Goal: Task Accomplishment & Management: Manage account settings

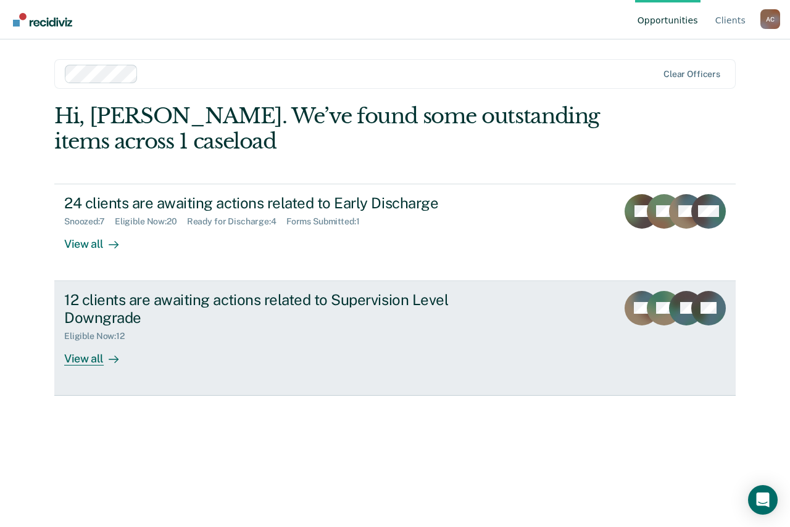
click at [102, 315] on div "12 clients are awaiting actions related to Supervision Level Downgrade" at bounding box center [280, 309] width 433 height 36
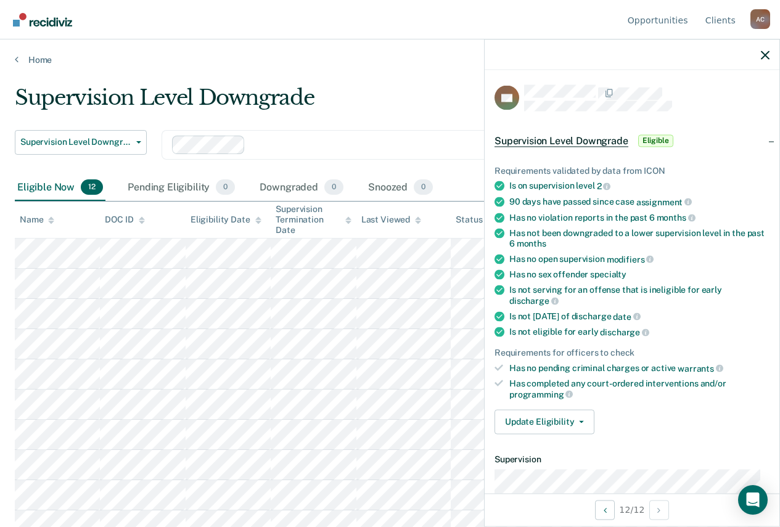
click at [26, 51] on div "Home" at bounding box center [390, 52] width 780 height 26
click at [27, 59] on link "Home" at bounding box center [390, 59] width 751 height 11
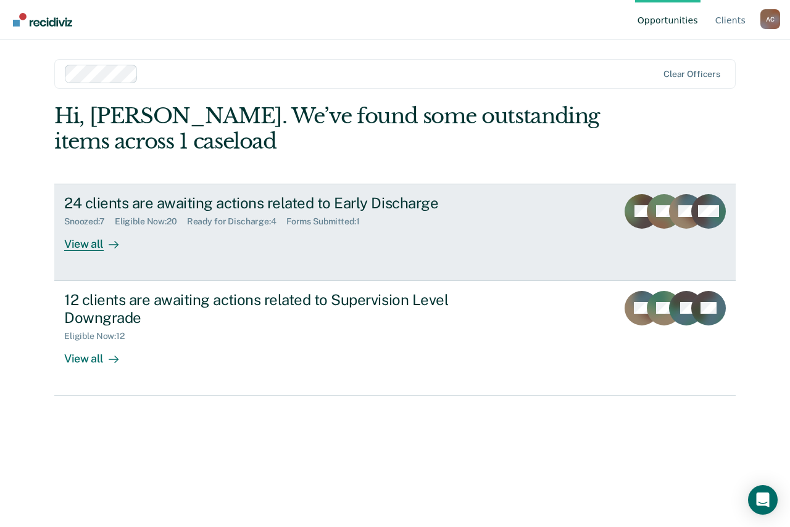
click at [147, 221] on div "Eligible Now : 20" at bounding box center [151, 222] width 72 height 10
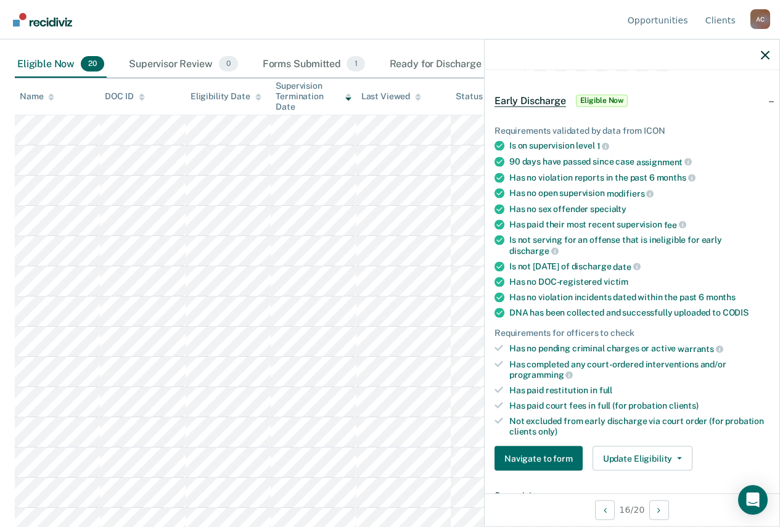
scroll to position [62, 0]
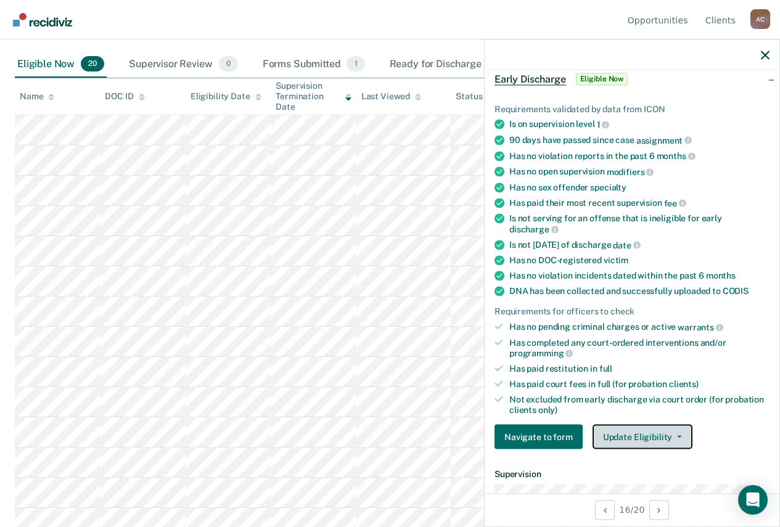
click at [675, 439] on button "Update Eligibility" at bounding box center [643, 437] width 100 height 25
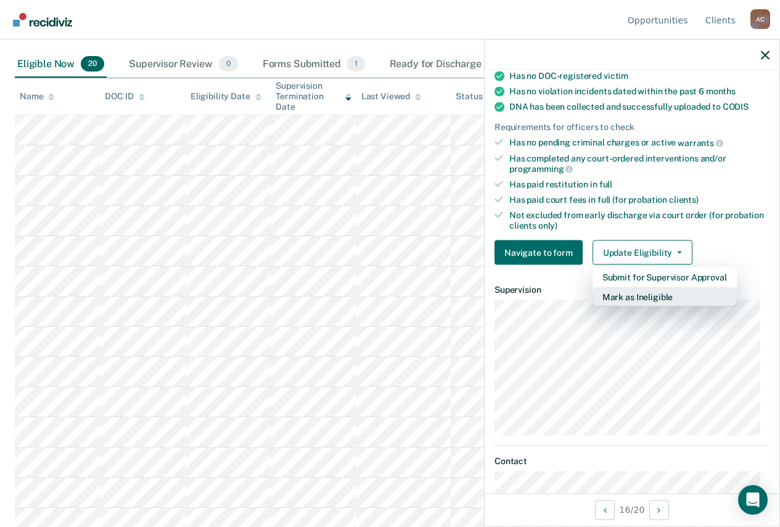
scroll to position [247, 0]
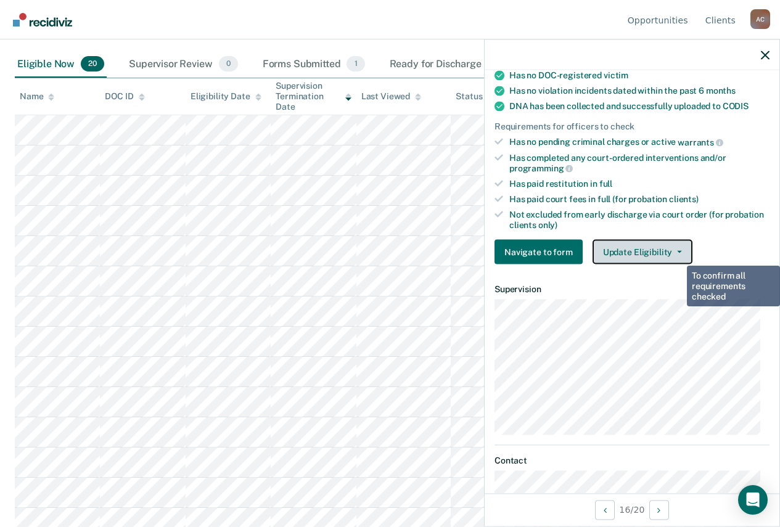
click at [679, 245] on button "Update Eligibility" at bounding box center [643, 252] width 100 height 25
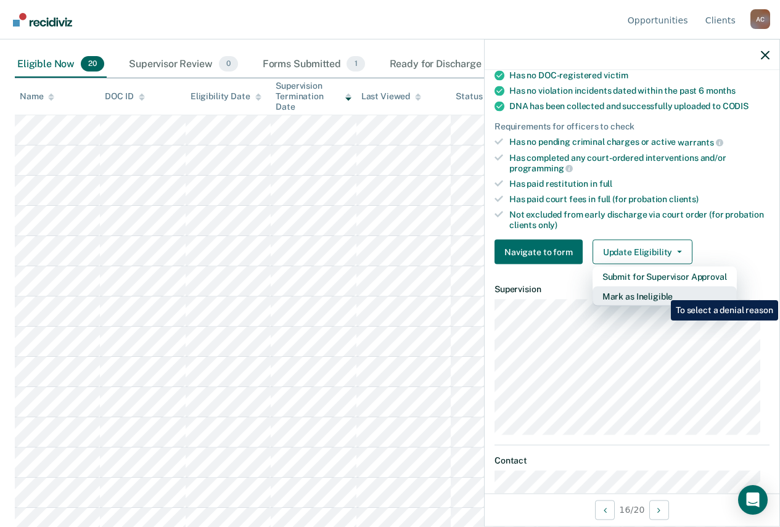
click at [661, 291] on button "Mark as Ineligible" at bounding box center [665, 297] width 144 height 20
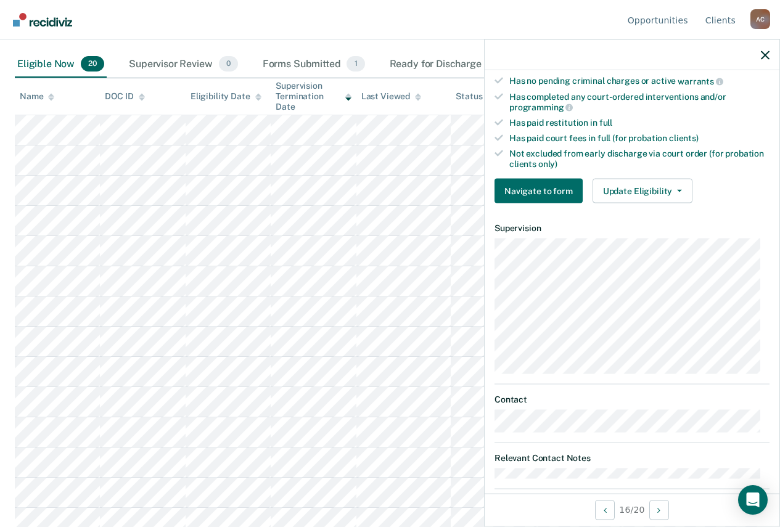
scroll to position [327, 0]
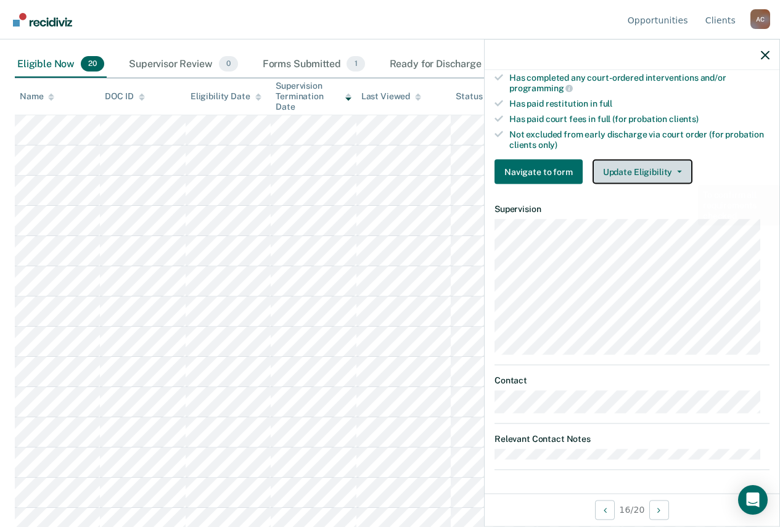
click at [667, 163] on button "Update Eligibility" at bounding box center [643, 172] width 100 height 25
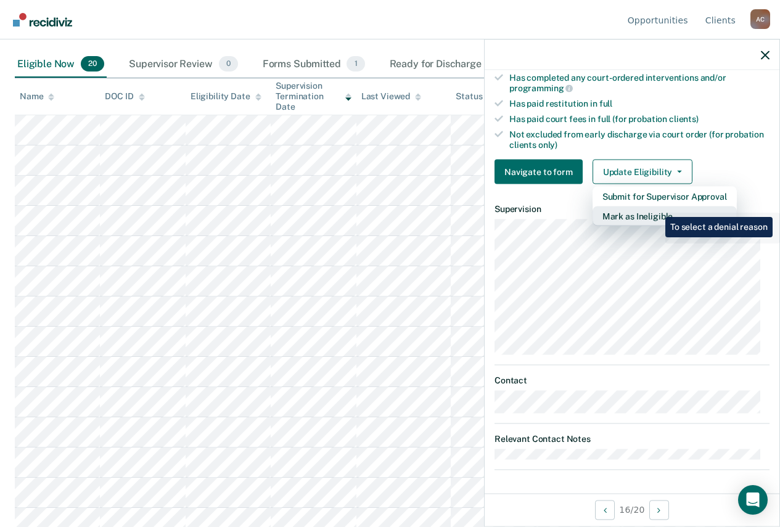
click at [656, 208] on button "Mark as Ineligible" at bounding box center [665, 217] width 144 height 20
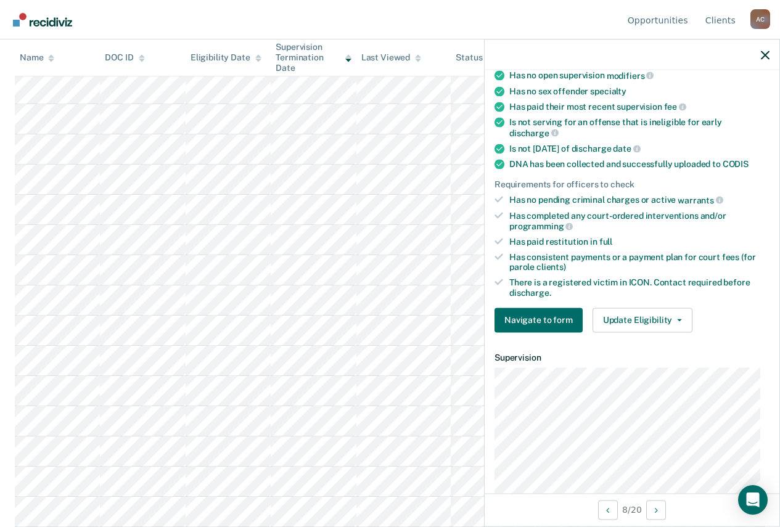
scroll to position [308, 0]
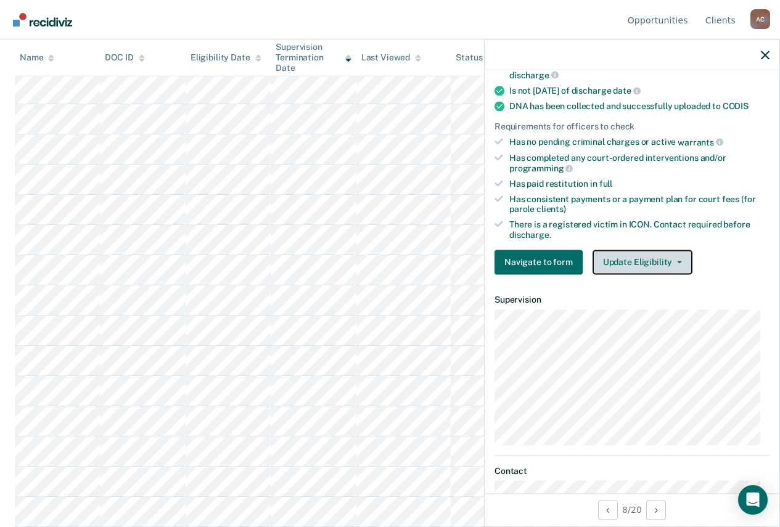
click at [658, 255] on button "Update Eligibility" at bounding box center [643, 262] width 100 height 25
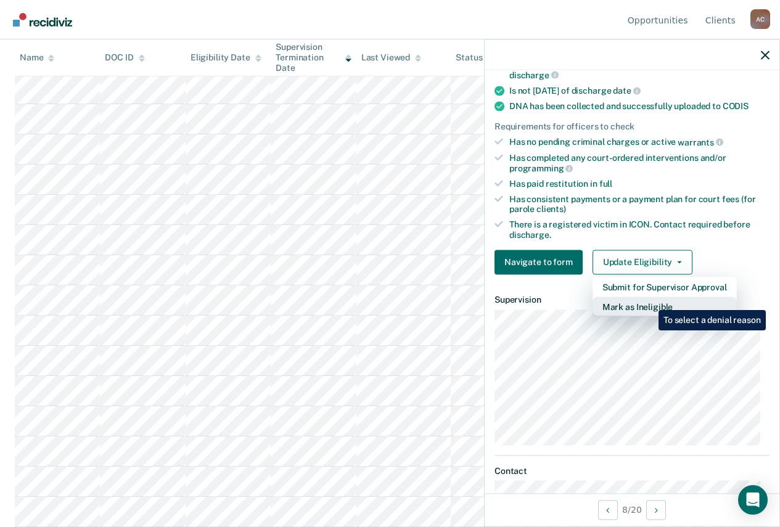
click at [650, 301] on button "Mark as Ineligible" at bounding box center [665, 307] width 144 height 20
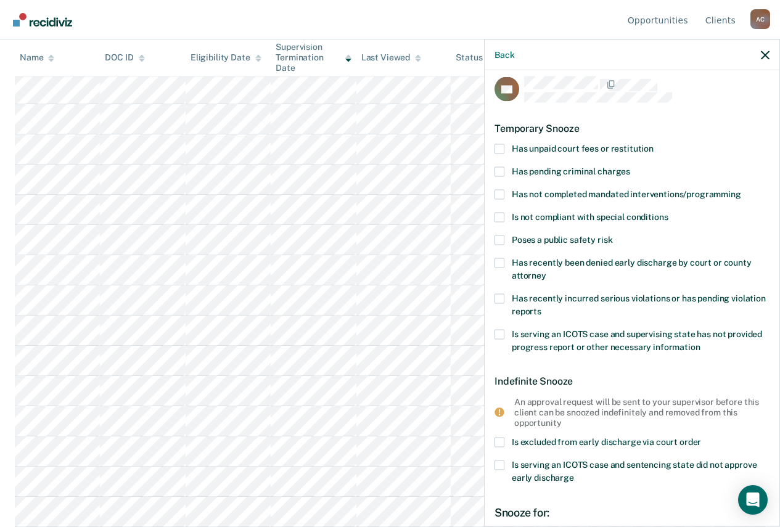
scroll to position [0, 0]
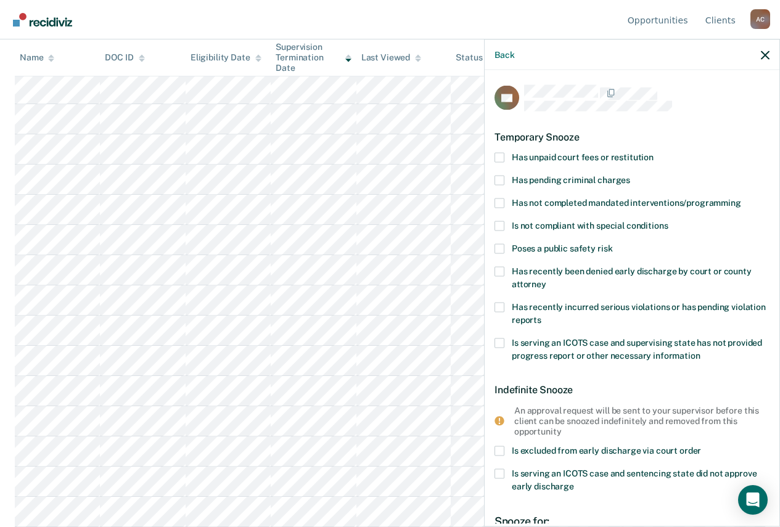
click at [502, 307] on span at bounding box center [500, 307] width 10 height 10
click at [542, 315] on input "Has recently incurred serious violations or has pending violation reports" at bounding box center [542, 315] width 0 height 0
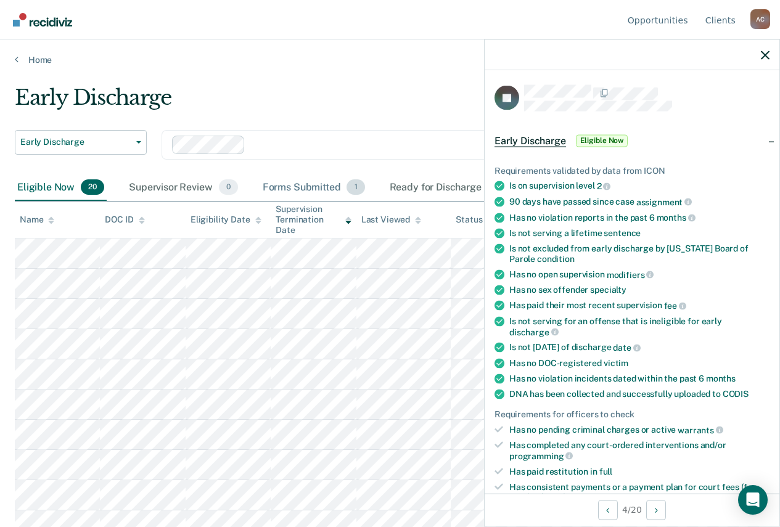
click at [324, 182] on div "Forms Submitted 1" at bounding box center [313, 188] width 107 height 27
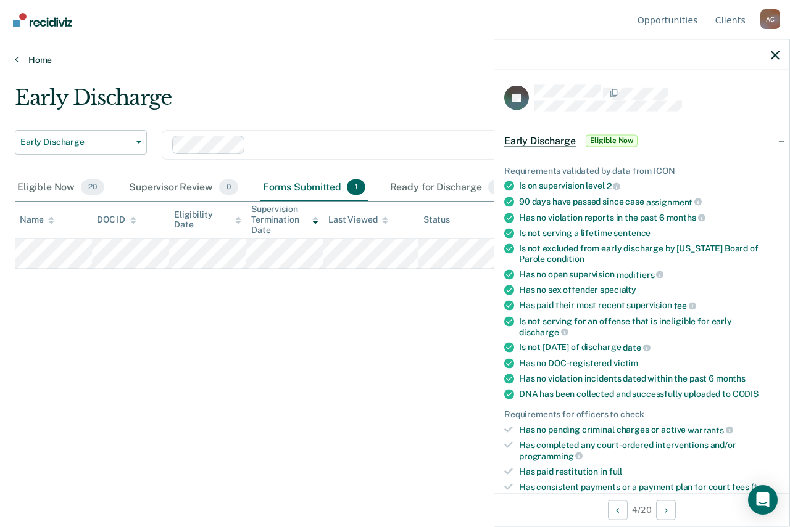
click at [33, 59] on link "Home" at bounding box center [395, 59] width 760 height 11
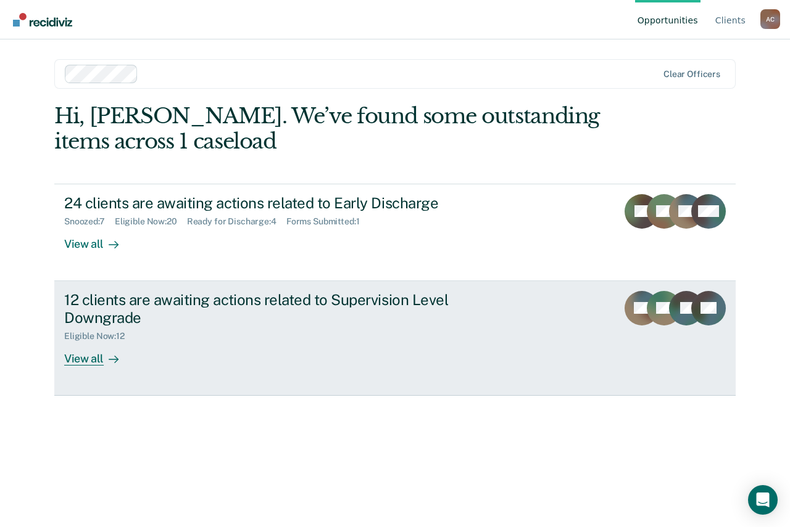
click at [120, 307] on div "12 clients are awaiting actions related to Supervision Level Downgrade" at bounding box center [280, 309] width 433 height 36
